Goal: Communication & Community: Answer question/provide support

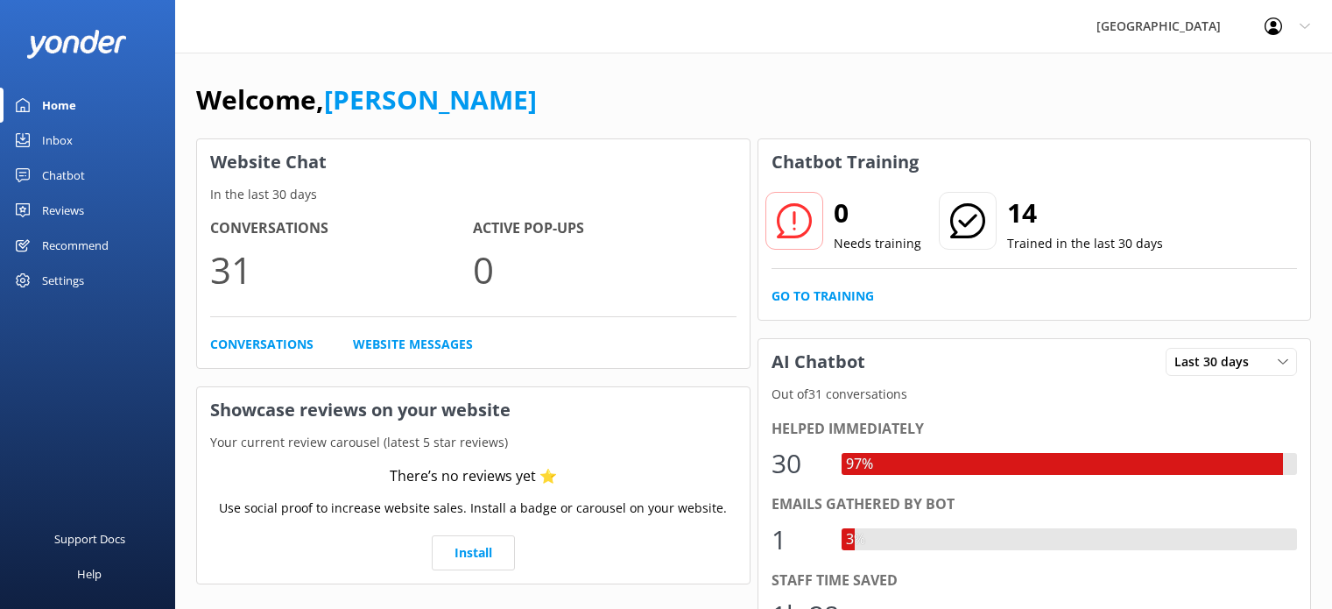
scroll to position [230, 0]
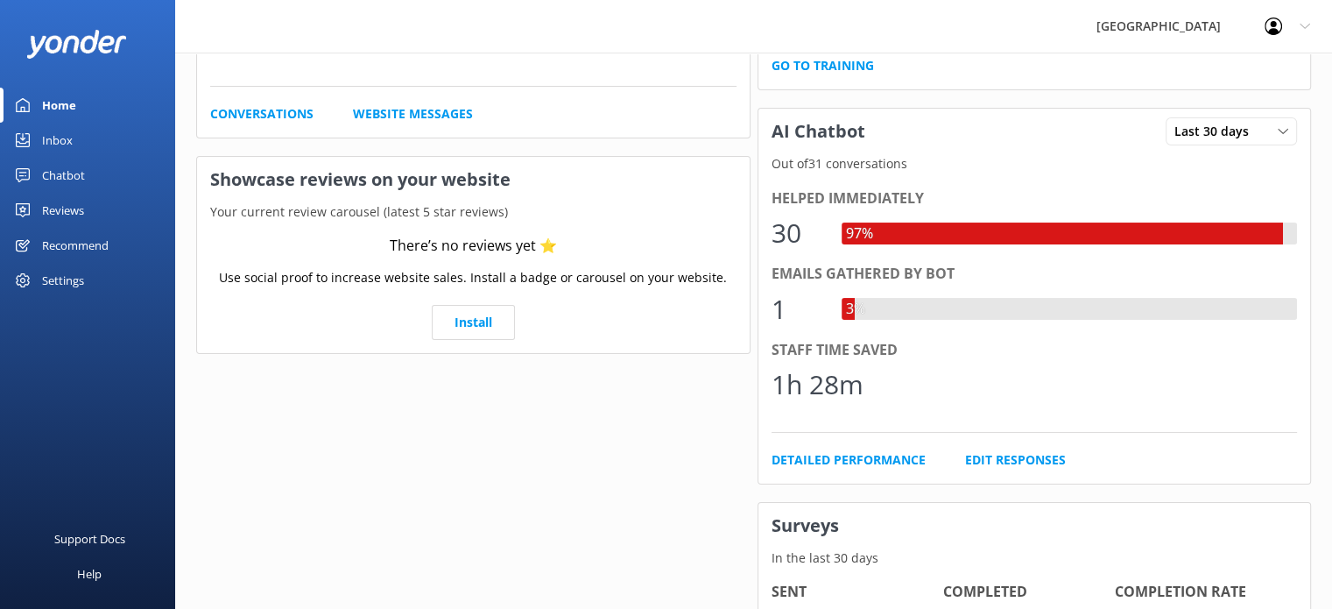
click at [55, 108] on div "Home" at bounding box center [59, 105] width 34 height 35
click at [986, 81] on div "0 Needs training 14 Trained in the last 30 days Go to Training" at bounding box center [1034, 21] width 553 height 135
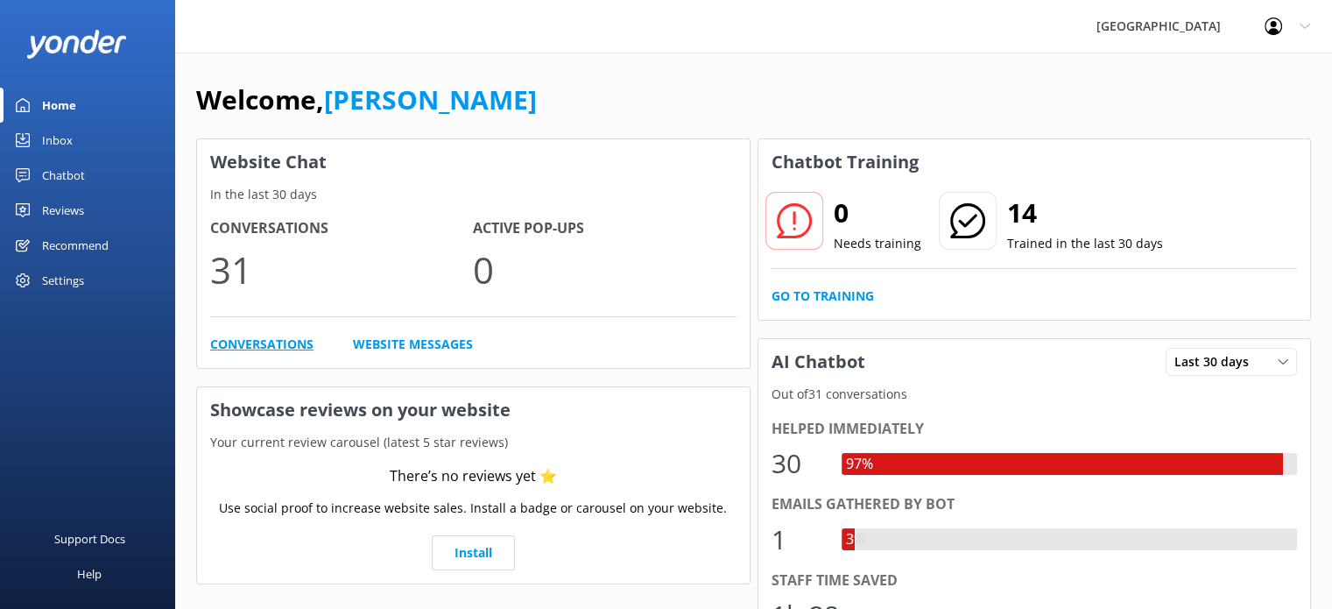
click at [255, 342] on link "Conversations" at bounding box center [261, 344] width 103 height 19
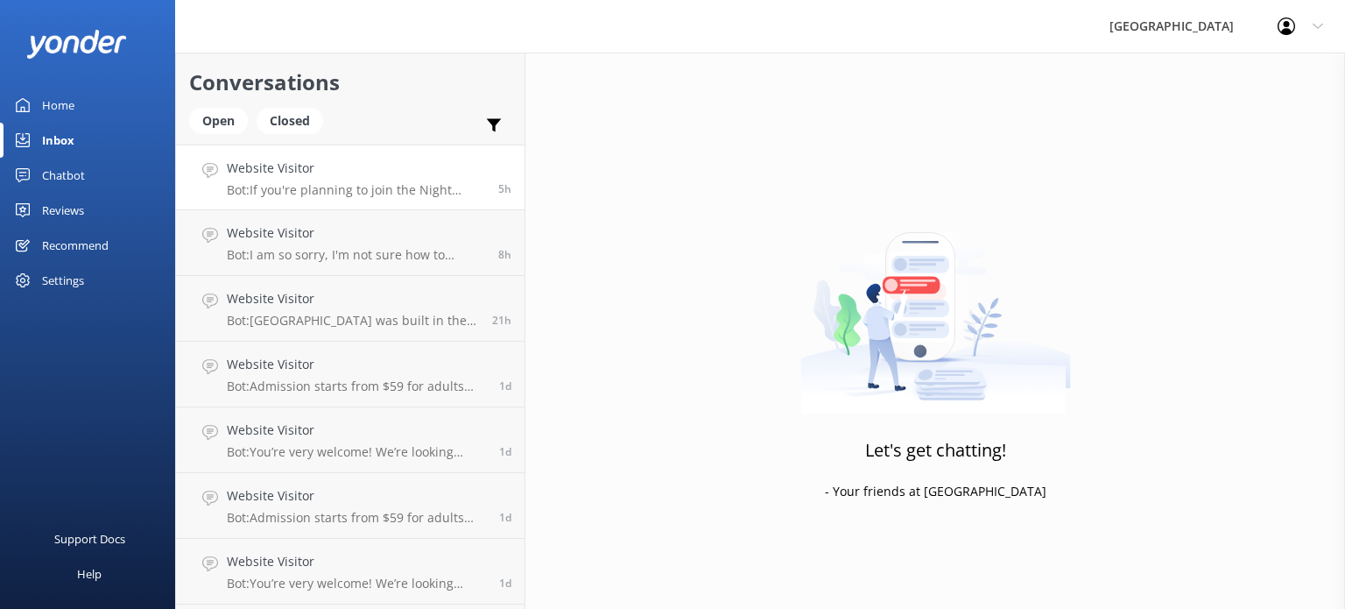
click at [387, 186] on p "Bot: If you're planning to join the Night Experience or book a spot at The Padd…" at bounding box center [356, 190] width 258 height 16
